Goal: Communication & Community: Connect with others

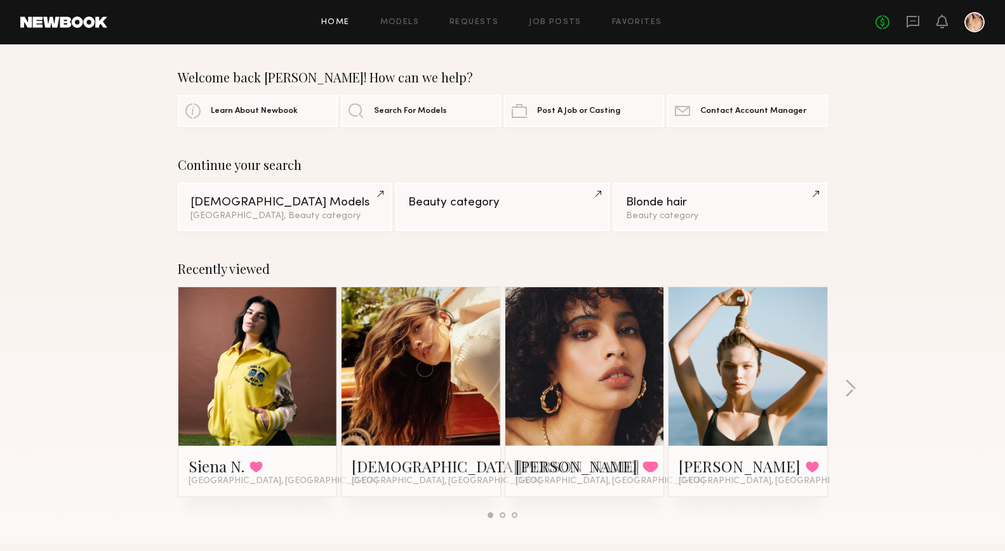
click at [436, 383] on link at bounding box center [420, 366] width 77 height 159
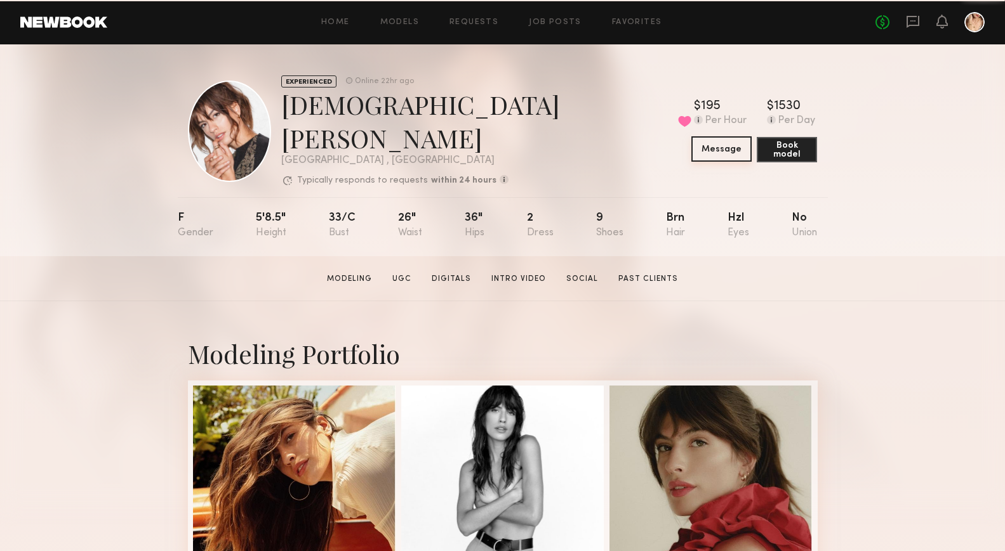
click at [708, 145] on button "Message" at bounding box center [721, 148] width 60 height 25
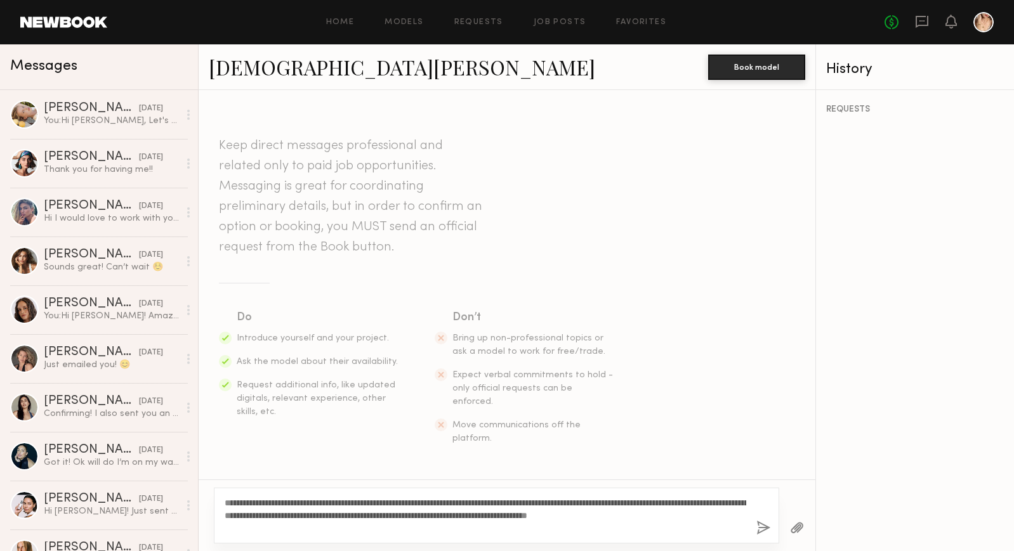
click at [568, 513] on textarea "**********" at bounding box center [486, 516] width 522 height 38
click at [546, 527] on textarea "**********" at bounding box center [486, 516] width 522 height 38
type textarea "**********"
click at [761, 527] on button "button" at bounding box center [763, 529] width 14 height 16
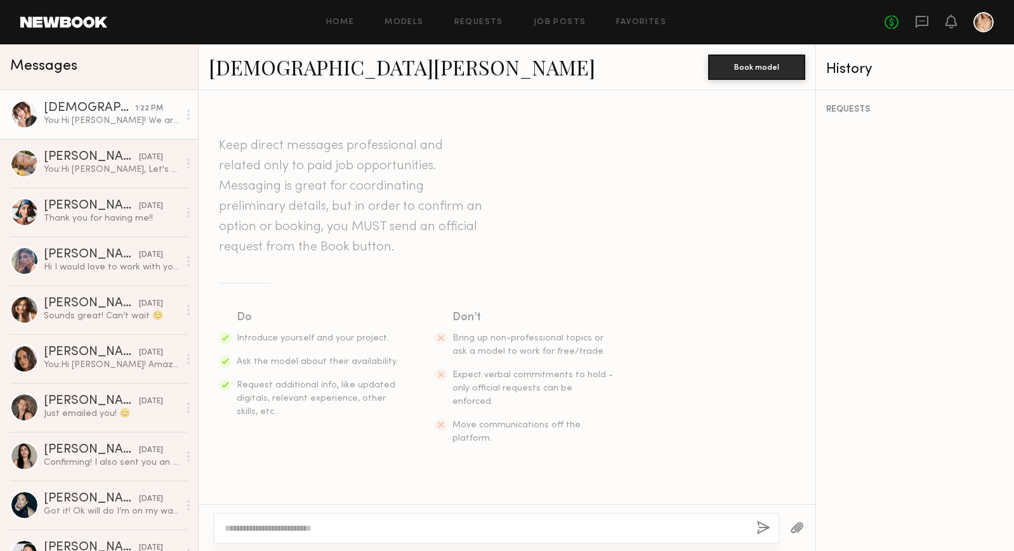
scroll to position [187, 0]
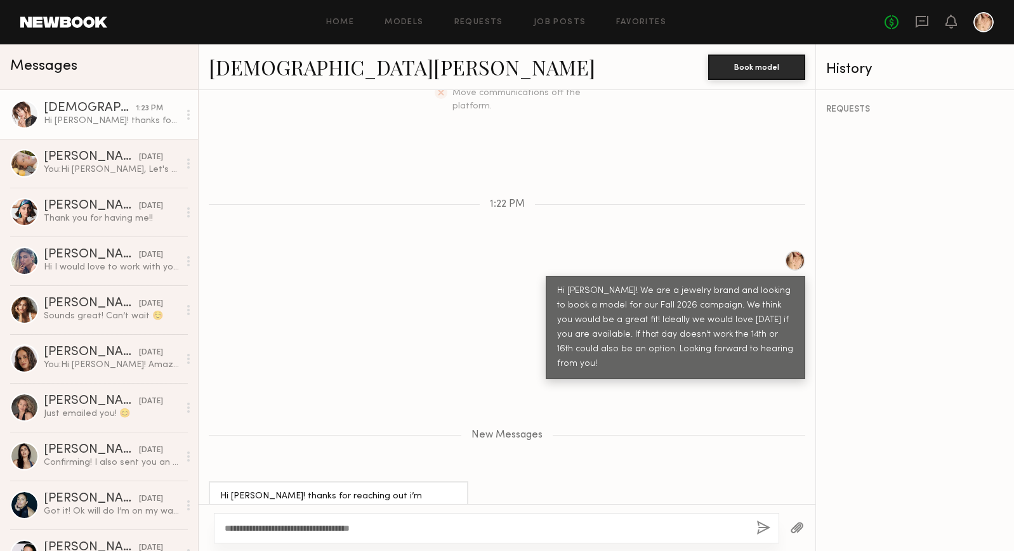
click at [310, 527] on textarea "**********" at bounding box center [486, 528] width 522 height 13
click at [392, 527] on textarea "**********" at bounding box center [486, 528] width 522 height 13
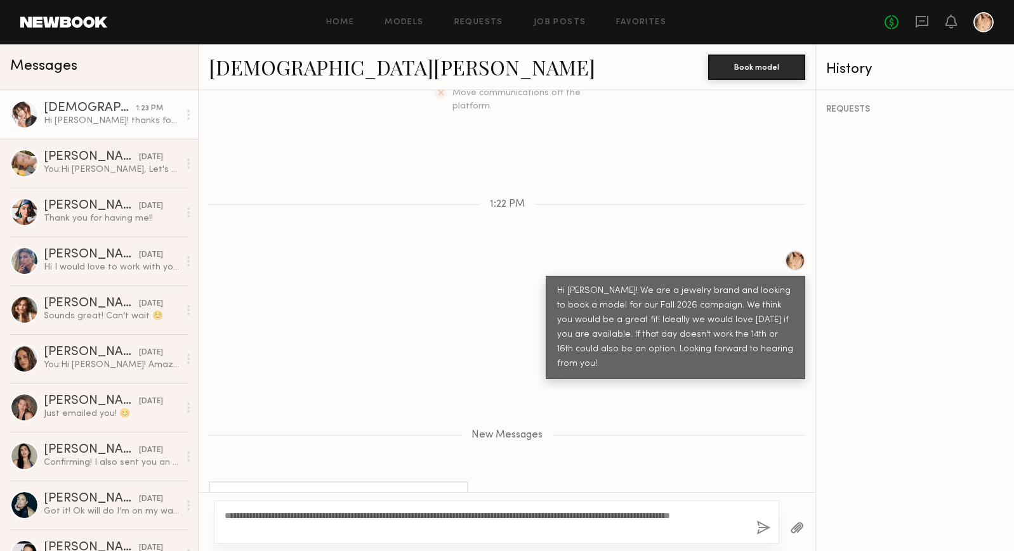
type textarea "**********"
click at [767, 524] on button "button" at bounding box center [763, 529] width 14 height 16
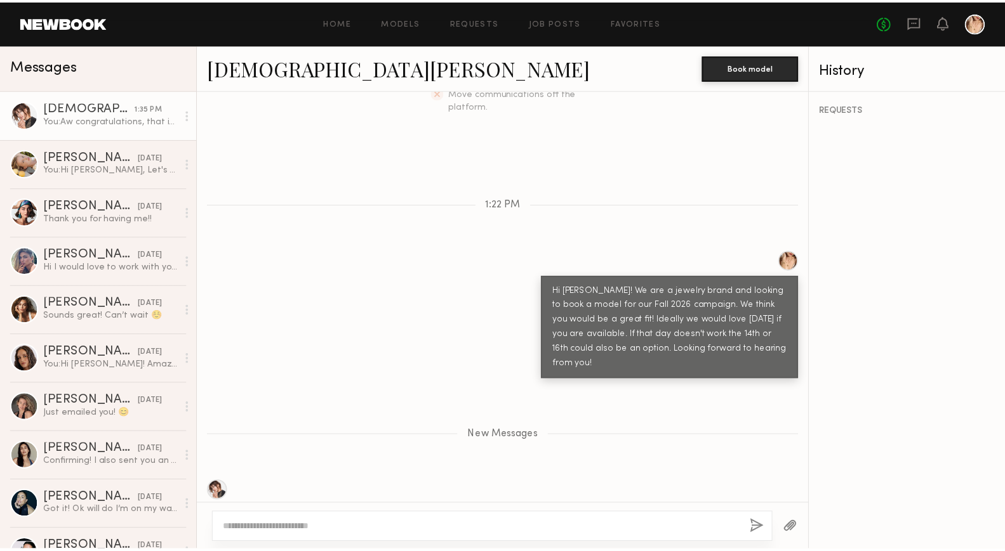
scroll to position [421, 0]
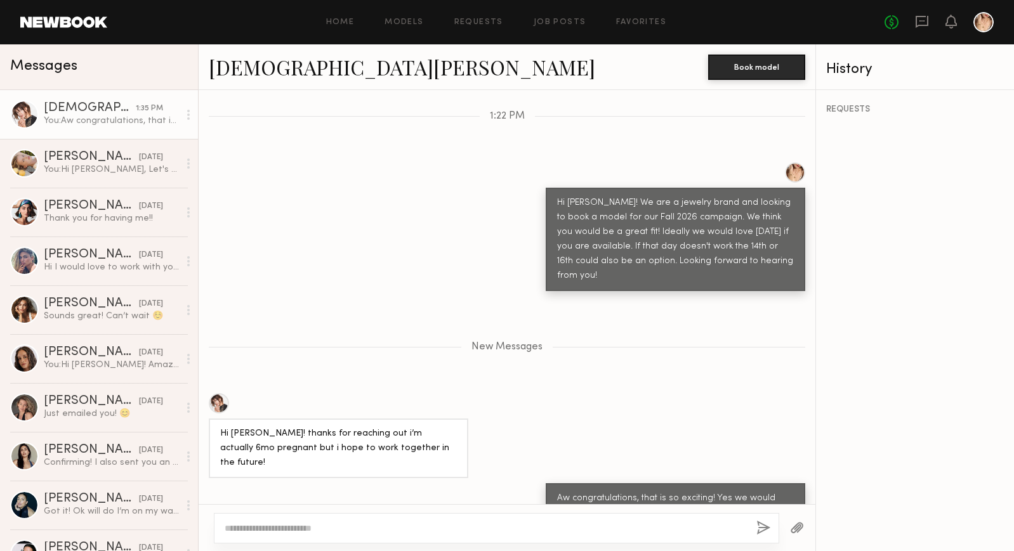
click at [650, 28] on div "Home Models Requests Job Posts Favorites Sign Out No fees up to $5,000" at bounding box center [550, 22] width 887 height 20
click at [652, 23] on link "Favorites" at bounding box center [641, 22] width 50 height 8
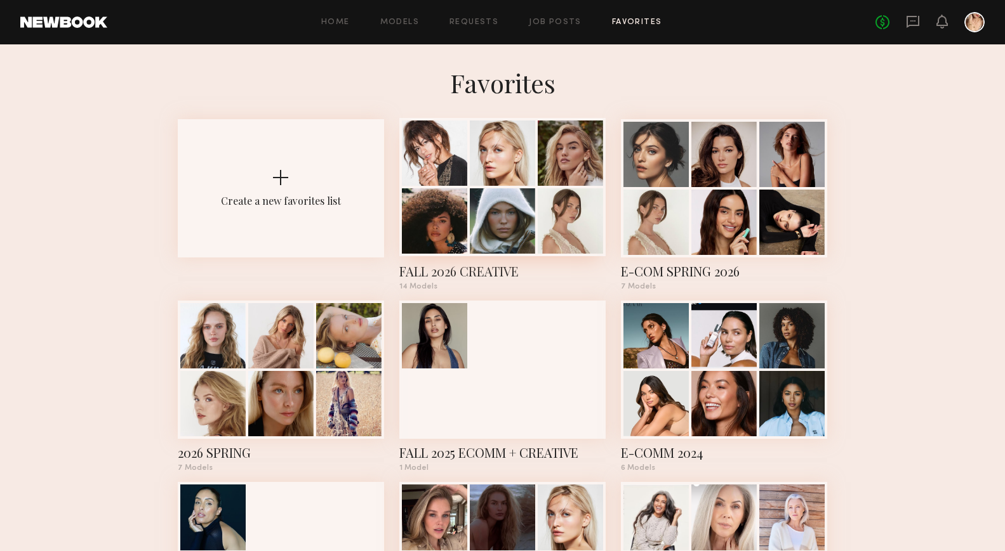
click at [454, 204] on div at bounding box center [434, 220] width 65 height 65
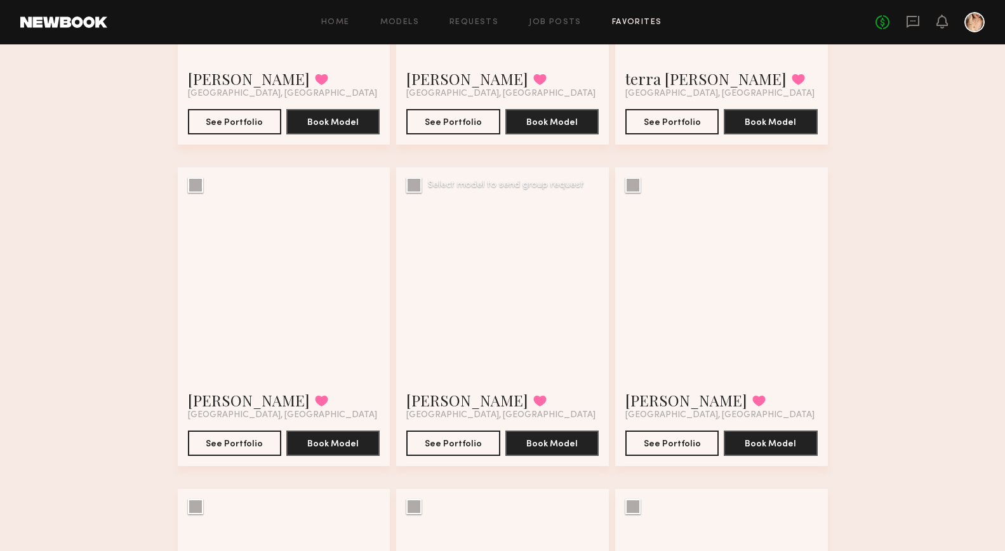
scroll to position [348, 0]
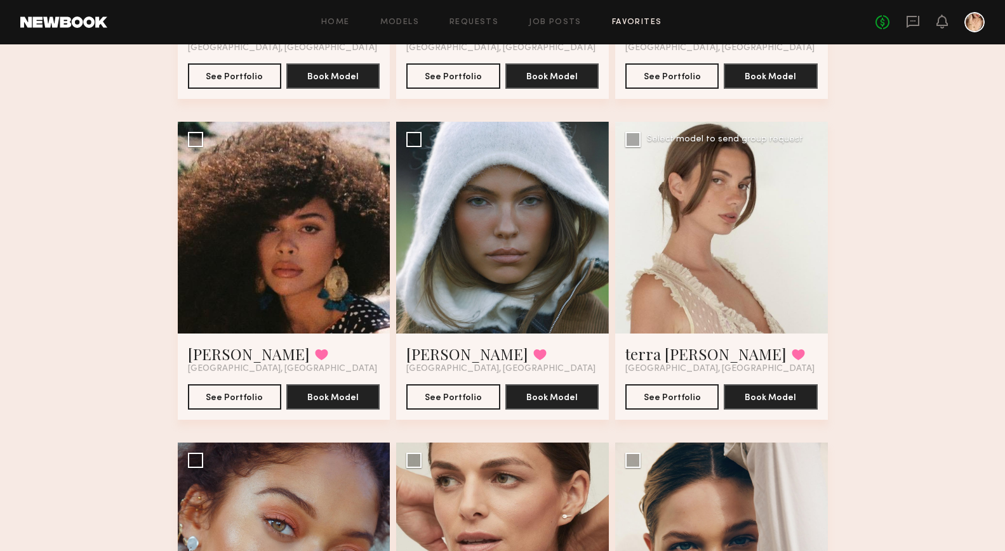
click at [714, 235] on div at bounding box center [721, 228] width 213 height 213
click at [678, 353] on link "terra [PERSON_NAME]" at bounding box center [705, 354] width 161 height 20
click at [918, 21] on icon at bounding box center [912, 22] width 13 height 12
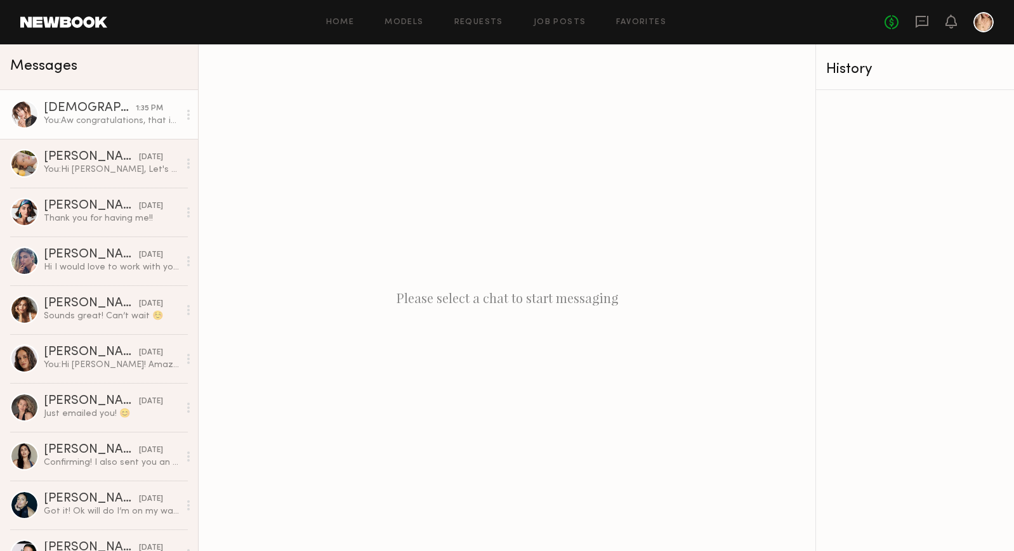
click at [35, 108] on div at bounding box center [24, 114] width 29 height 29
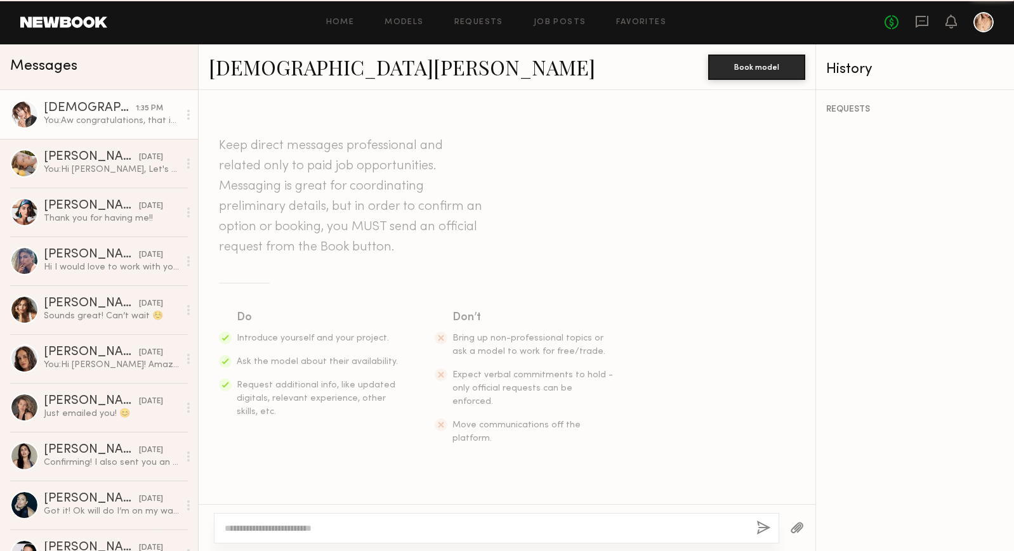
scroll to position [324, 0]
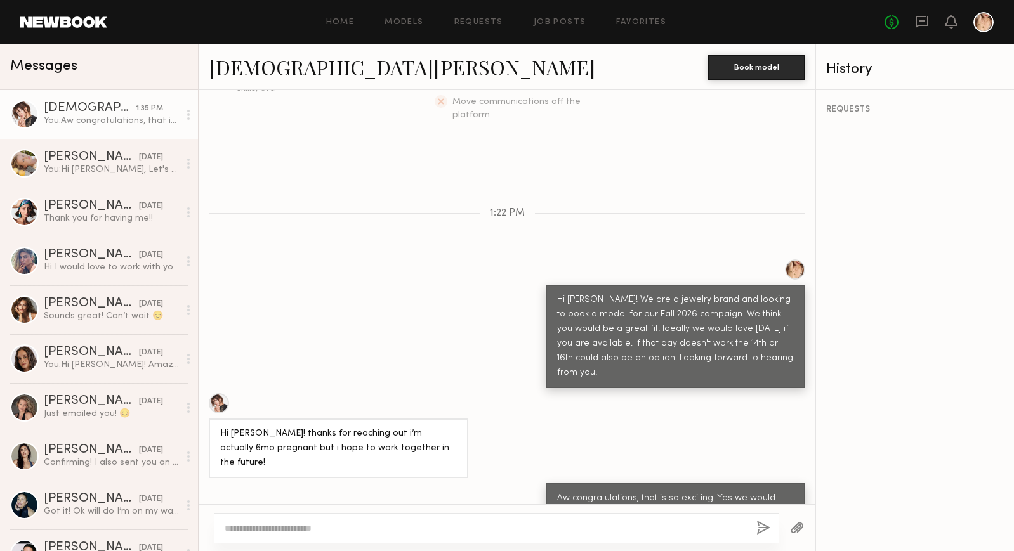
drag, startPoint x: 585, startPoint y: 341, endPoint x: 592, endPoint y: 271, distance: 70.2
click at [592, 293] on div "Hi [PERSON_NAME]! We are a jewelry brand and looking to book a model for our Fa…" at bounding box center [675, 337] width 237 height 88
copy div "We are a jewelry brand and looking to book a model for our Fall 2026 campaign. …"
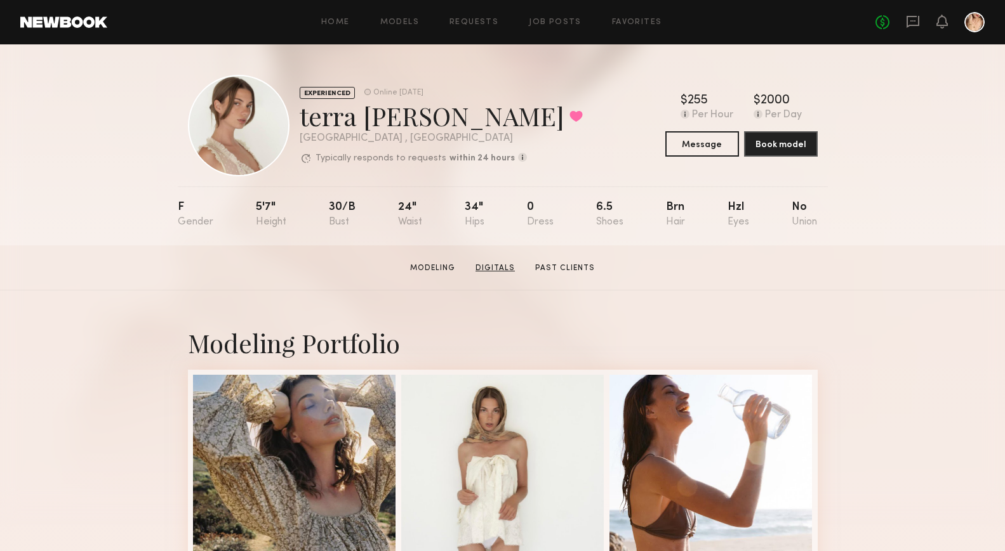
scroll to position [260, 0]
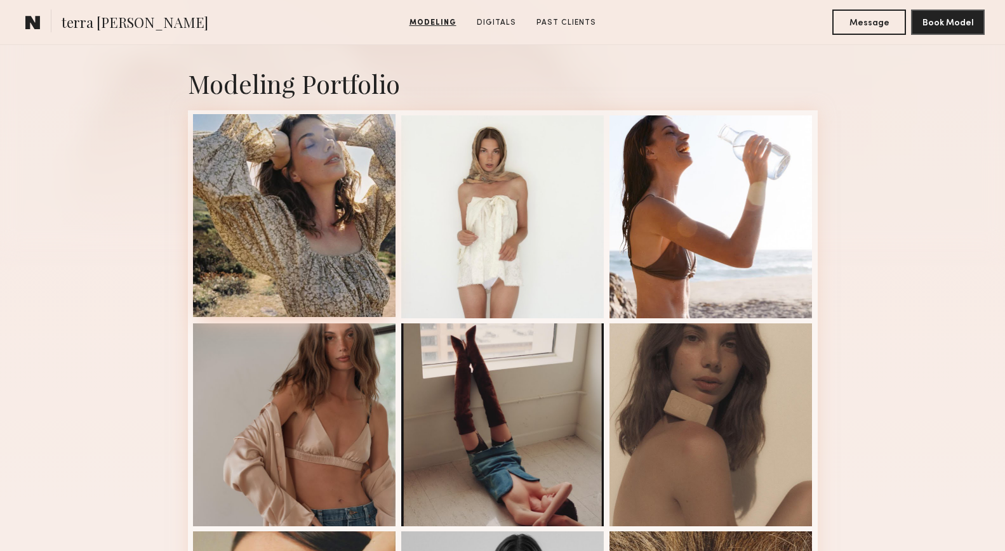
click at [350, 234] on div at bounding box center [294, 215] width 203 height 203
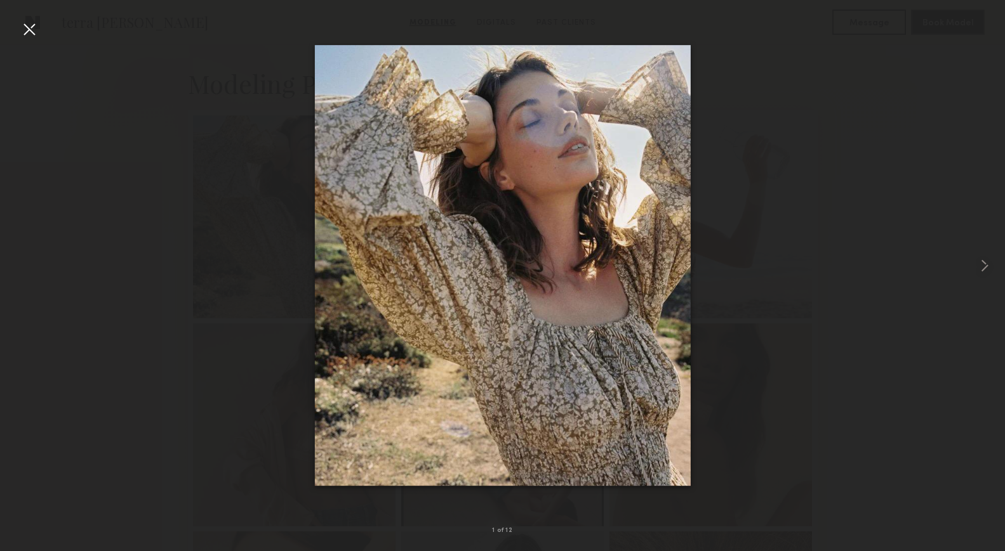
click at [32, 33] on div at bounding box center [29, 29] width 20 height 20
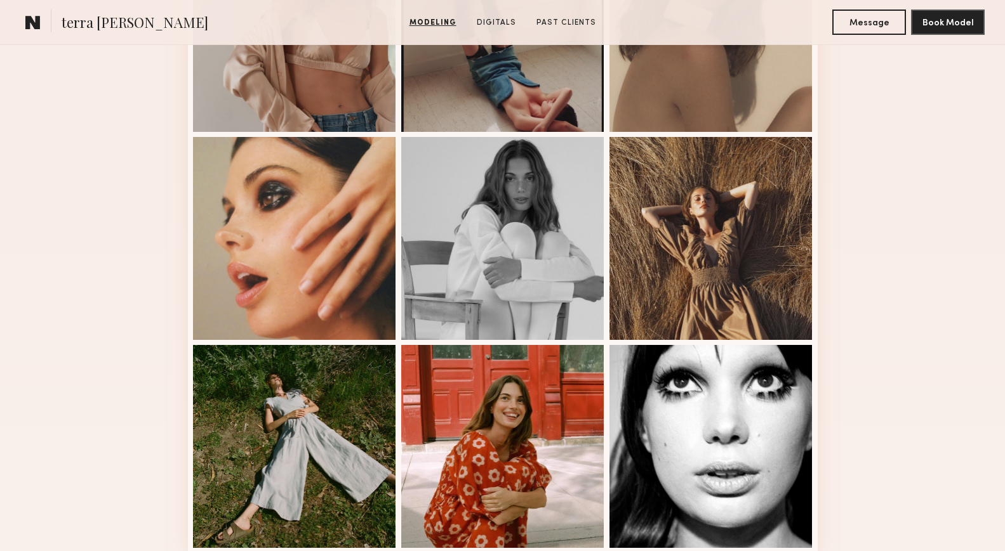
scroll to position [808, 0]
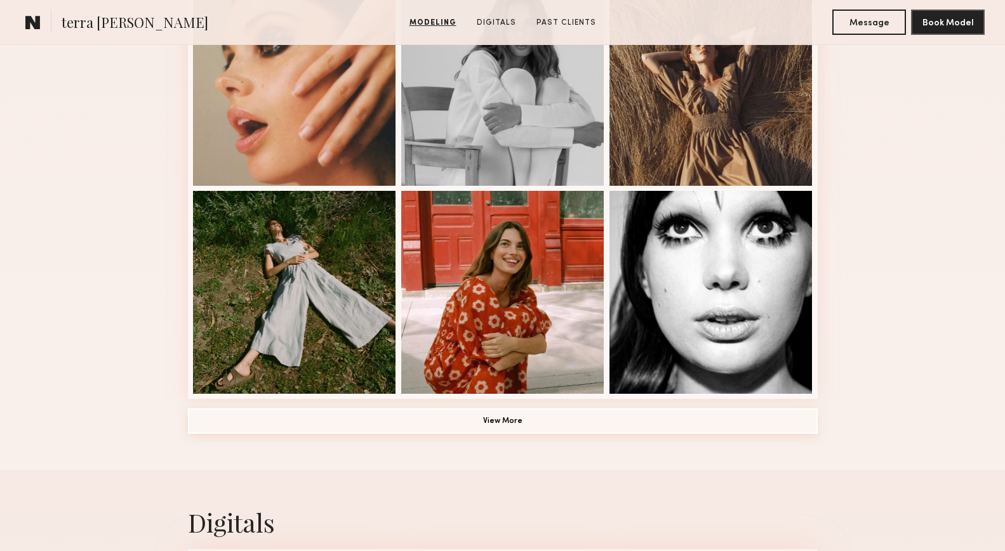
click at [521, 425] on button "View More" at bounding box center [503, 421] width 630 height 25
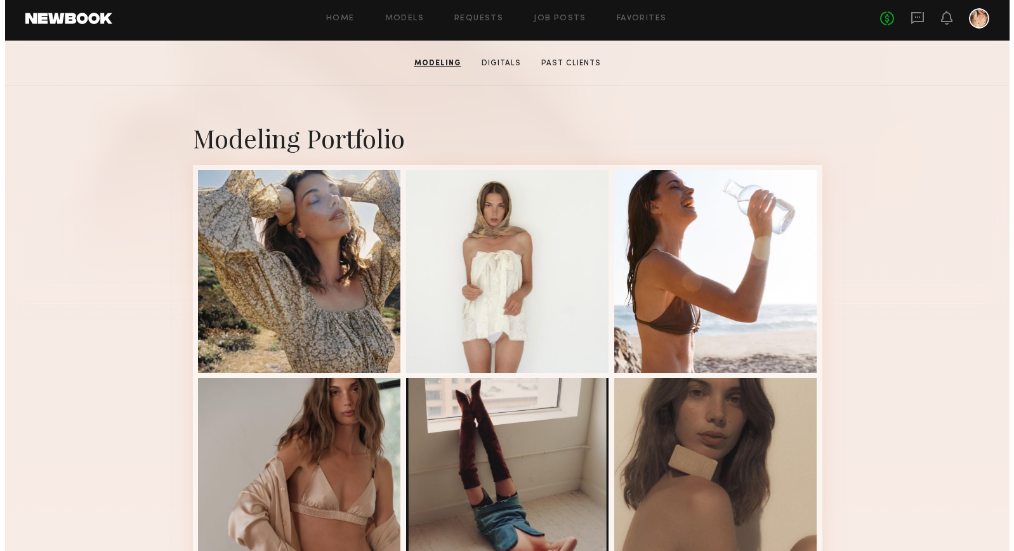
scroll to position [0, 0]
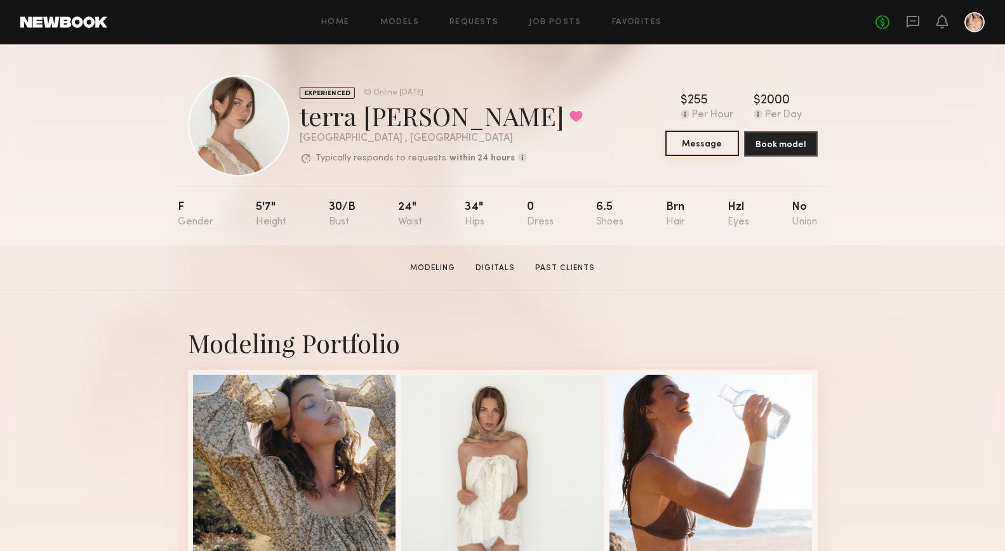
click at [687, 145] on button "Message" at bounding box center [702, 143] width 74 height 25
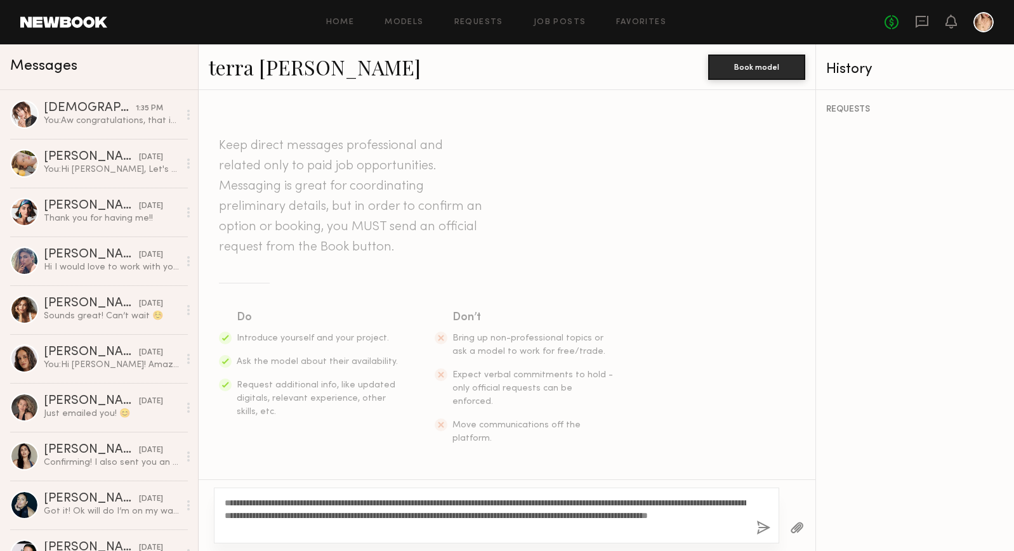
type textarea "**********"
click at [765, 531] on button "button" at bounding box center [763, 529] width 14 height 16
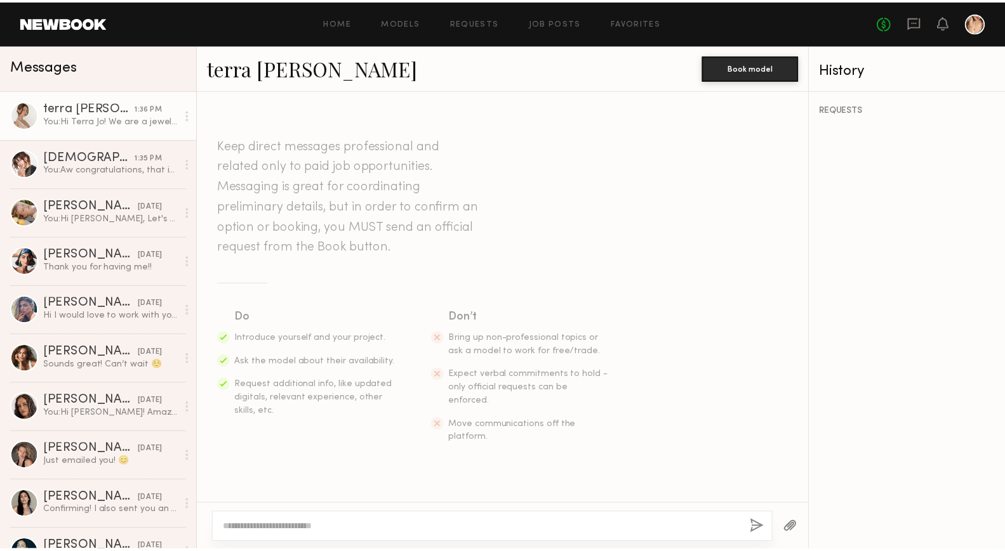
scroll to position [187, 0]
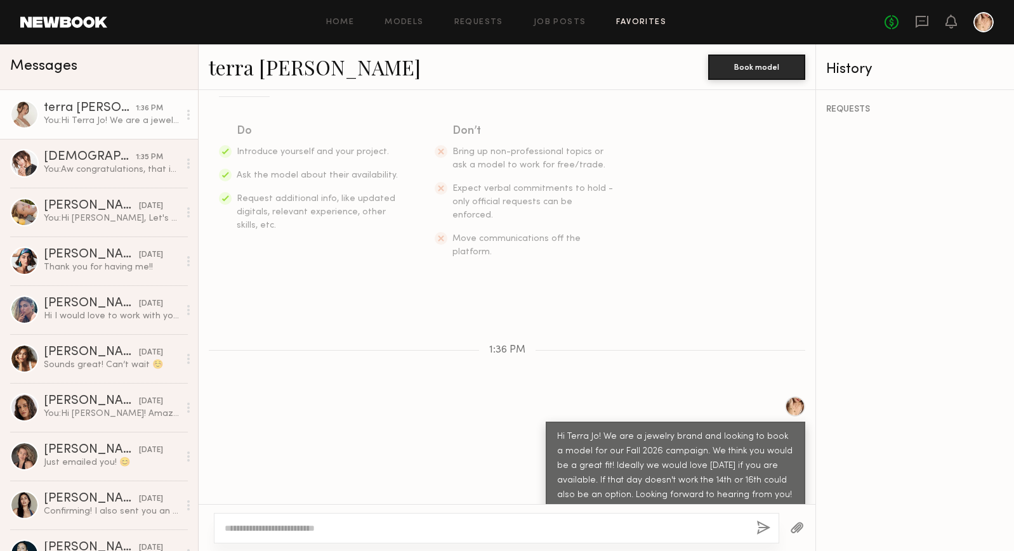
click at [651, 25] on link "Favorites" at bounding box center [641, 22] width 50 height 8
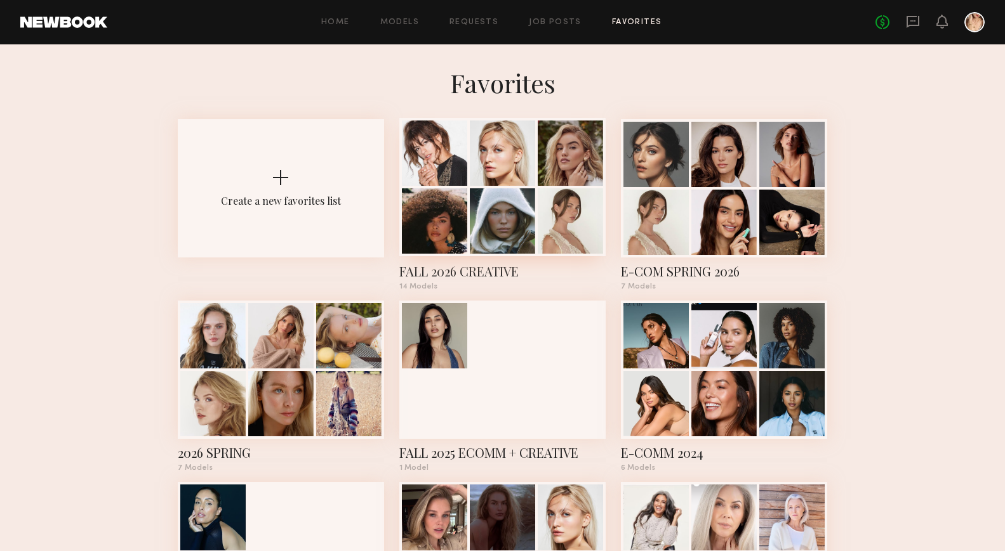
click at [498, 275] on div "FALL 2026 CREATIVE" at bounding box center [502, 272] width 206 height 18
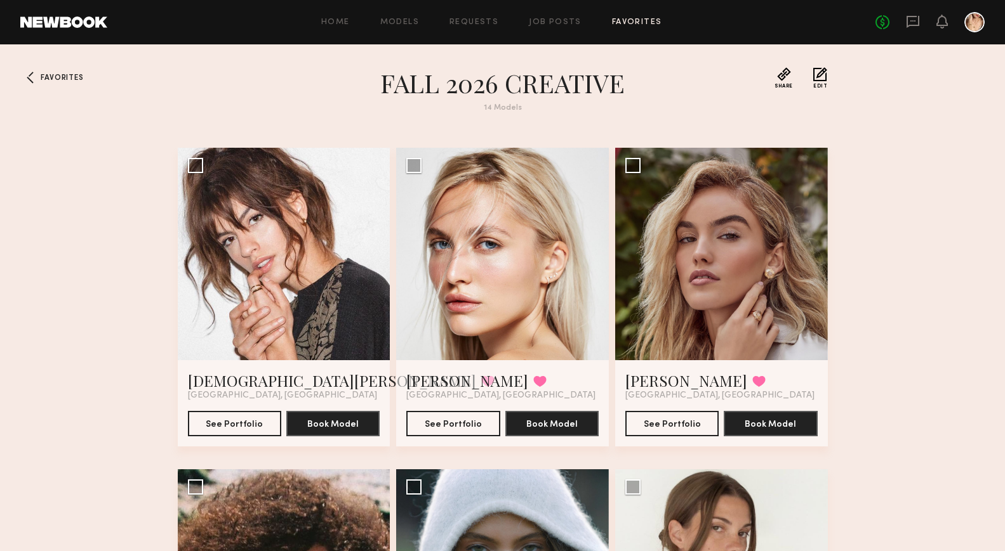
scroll to position [245, 0]
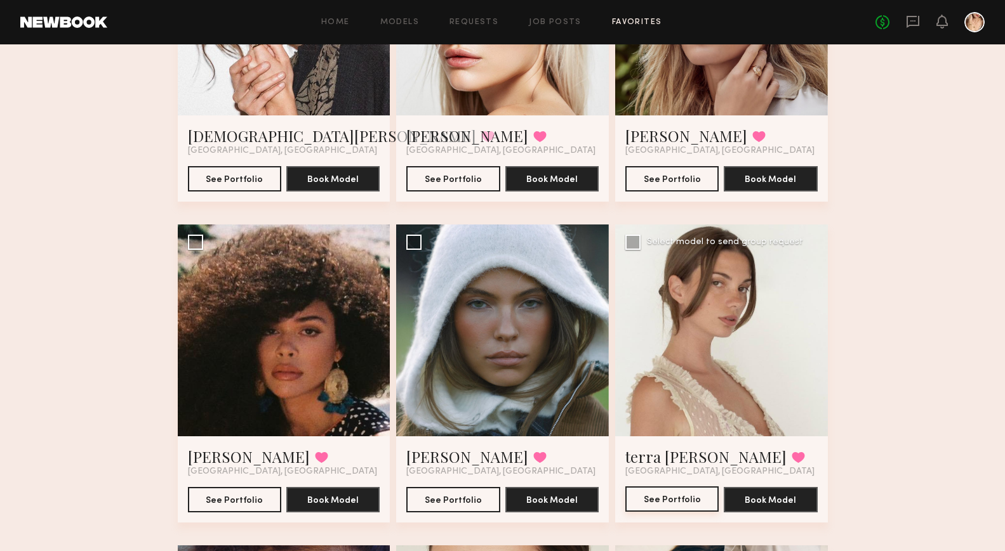
click at [677, 496] on button "See Portfolio" at bounding box center [671, 499] width 93 height 25
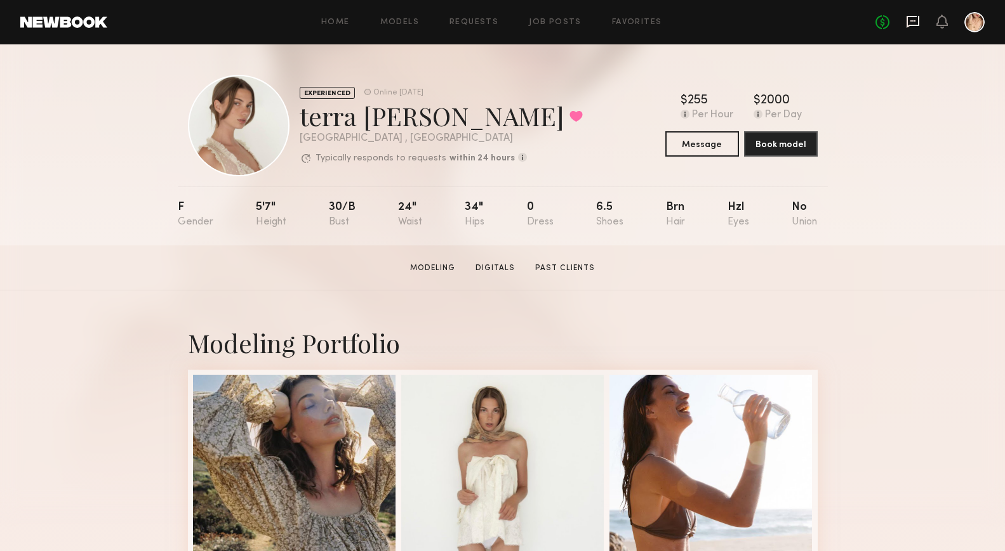
click at [916, 21] on icon at bounding box center [913, 22] width 14 height 14
